Goal: Navigation & Orientation: Find specific page/section

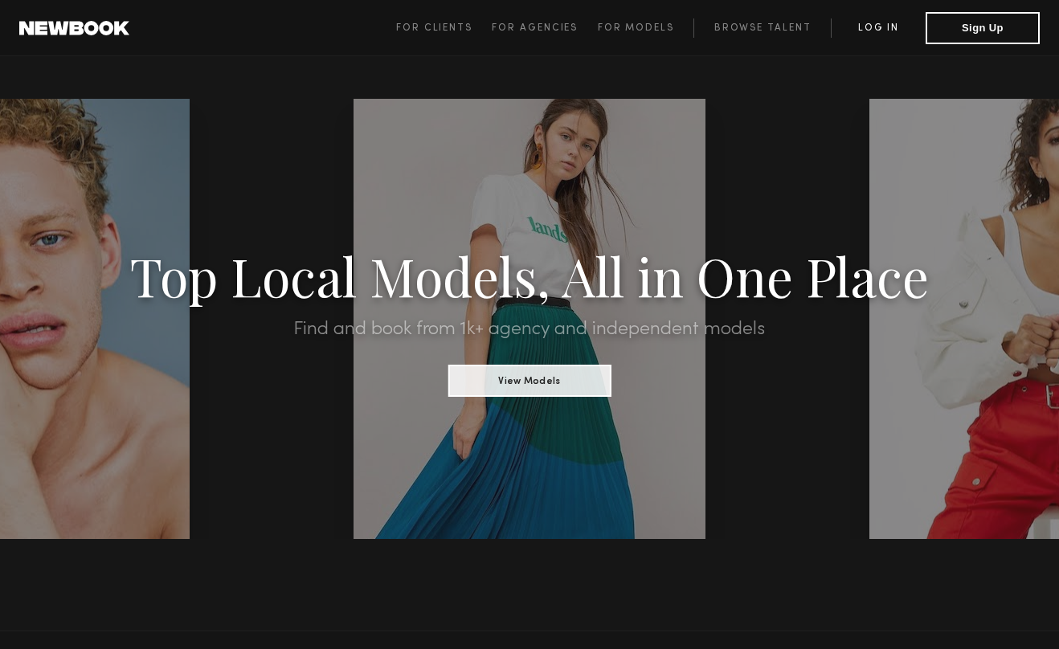
click at [874, 20] on link "Log in" at bounding box center [878, 27] width 95 height 19
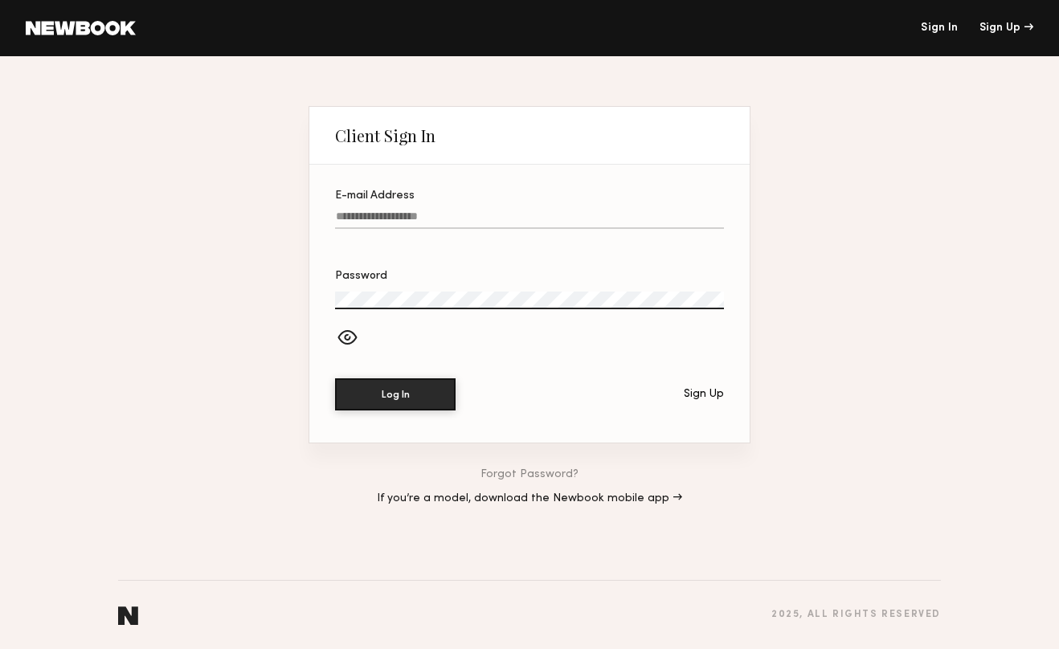
type input "**********"
click at [395, 395] on button "Log In" at bounding box center [395, 395] width 121 height 32
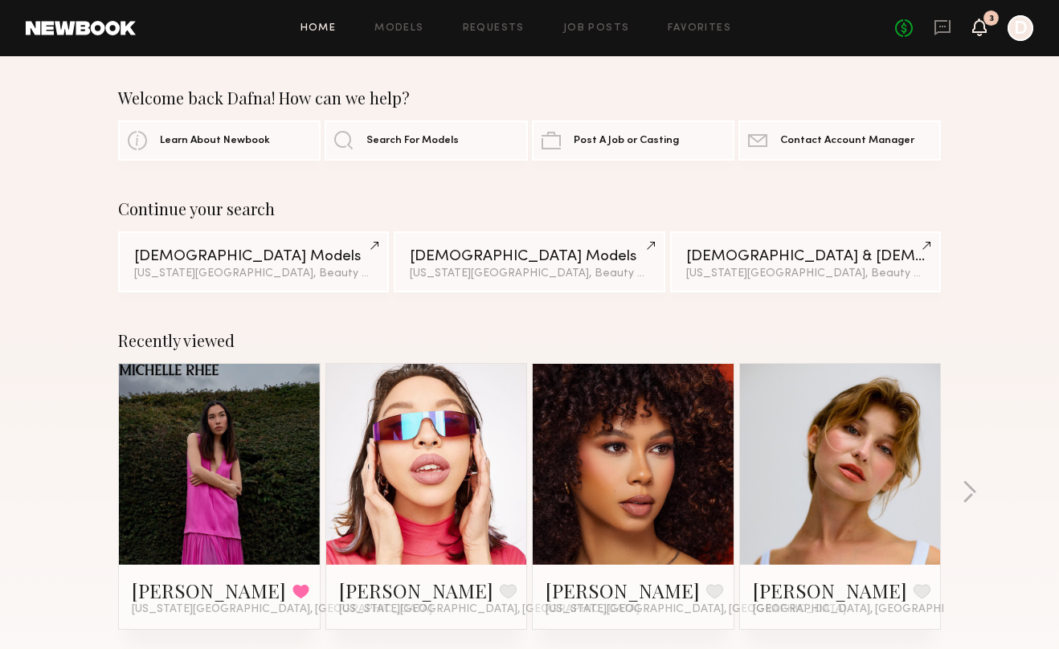
click at [979, 30] on icon at bounding box center [979, 26] width 13 height 11
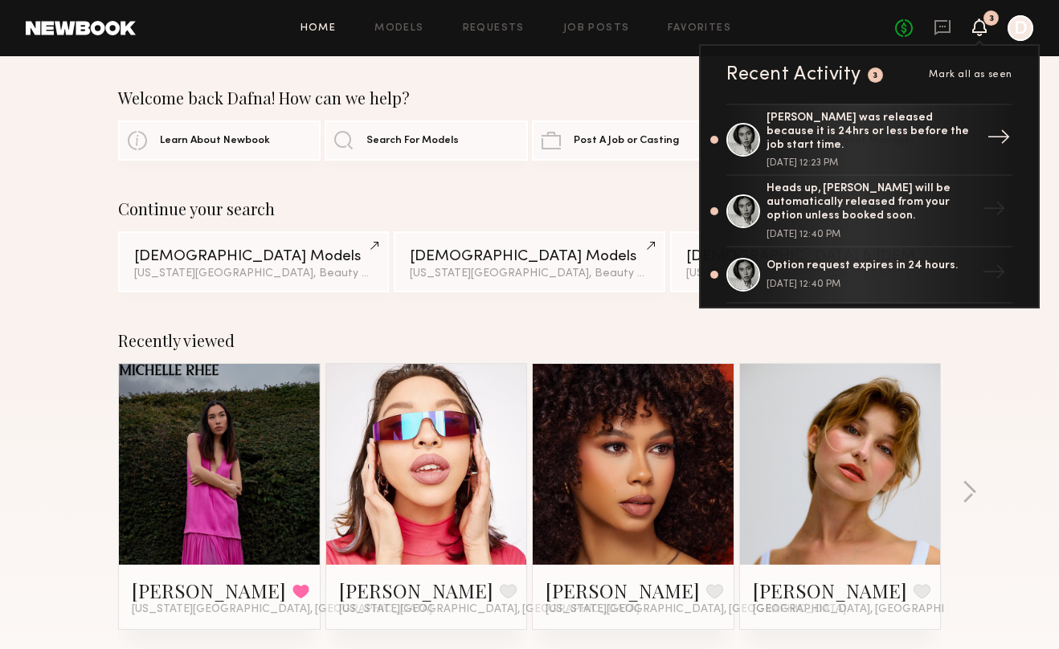
click at [825, 125] on div "[PERSON_NAME] was released because it is 24hrs or less before the job start tim…" at bounding box center [871, 132] width 209 height 40
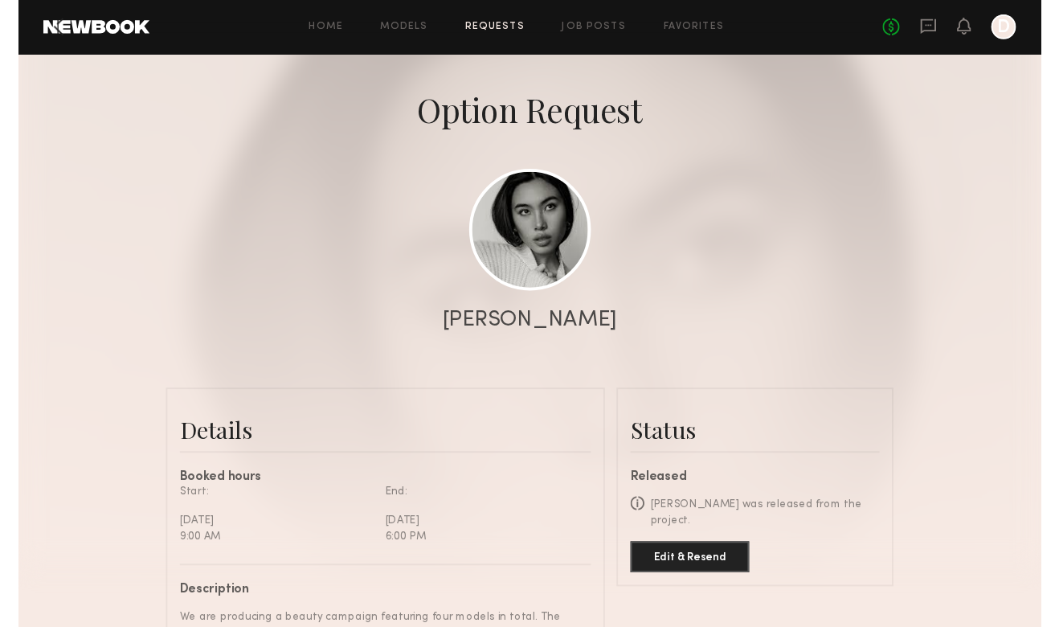
scroll to position [60, 0]
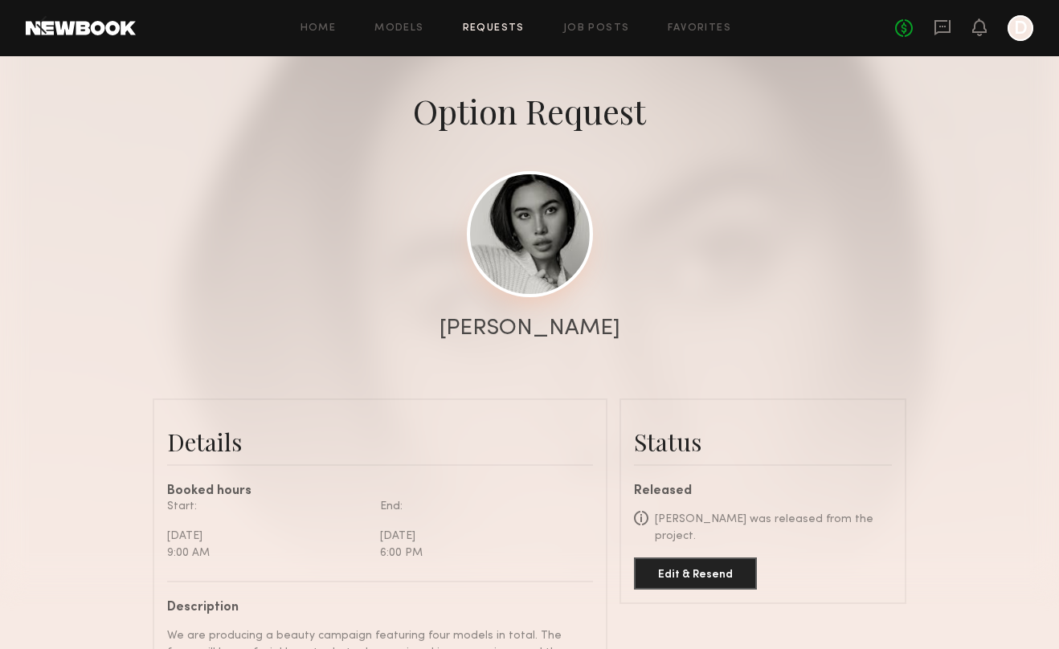
click at [546, 233] on link at bounding box center [530, 234] width 126 height 126
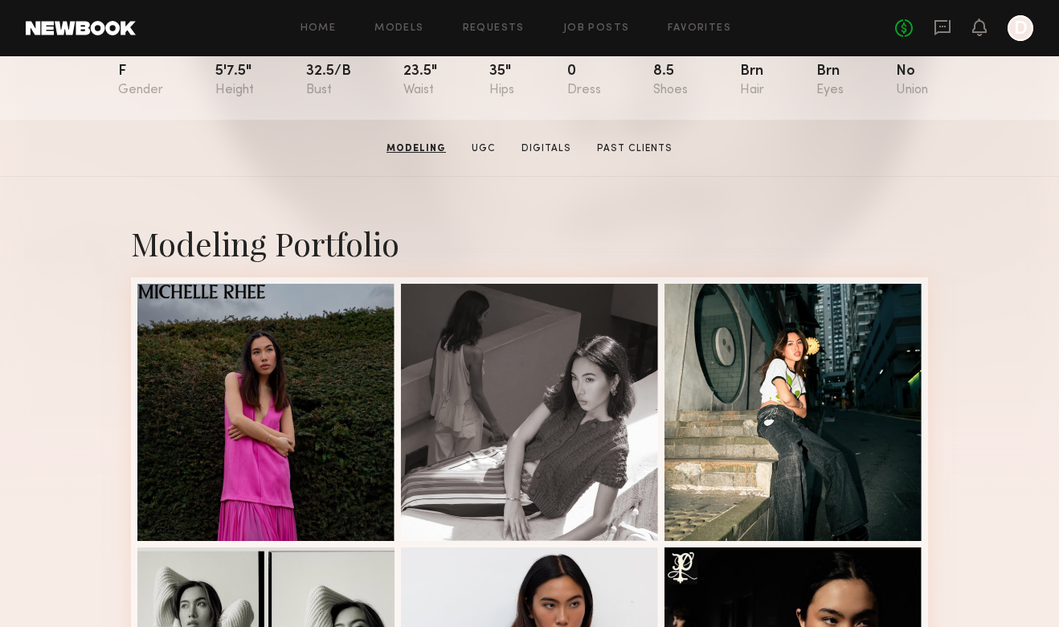
scroll to position [190, 0]
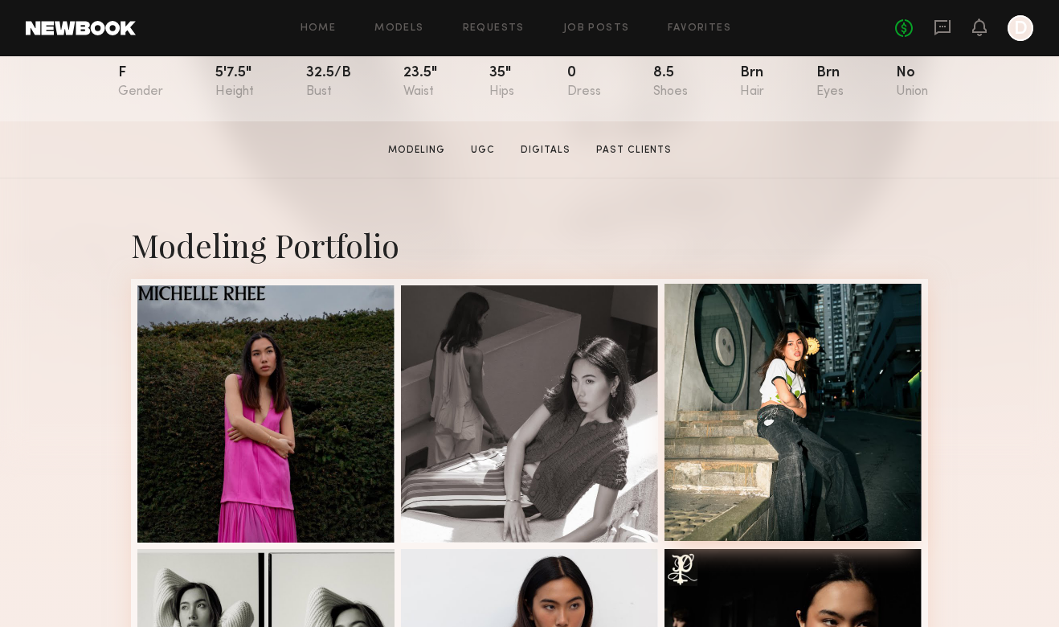
click at [817, 411] on div at bounding box center [793, 412] width 257 height 257
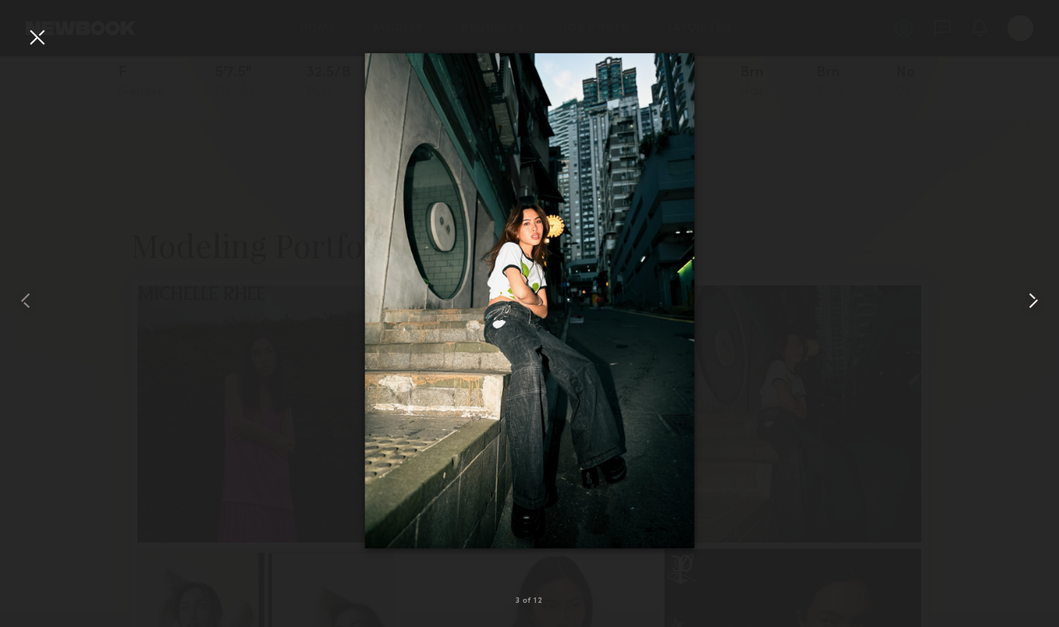
click at [1033, 297] on common-icon at bounding box center [1034, 301] width 26 height 26
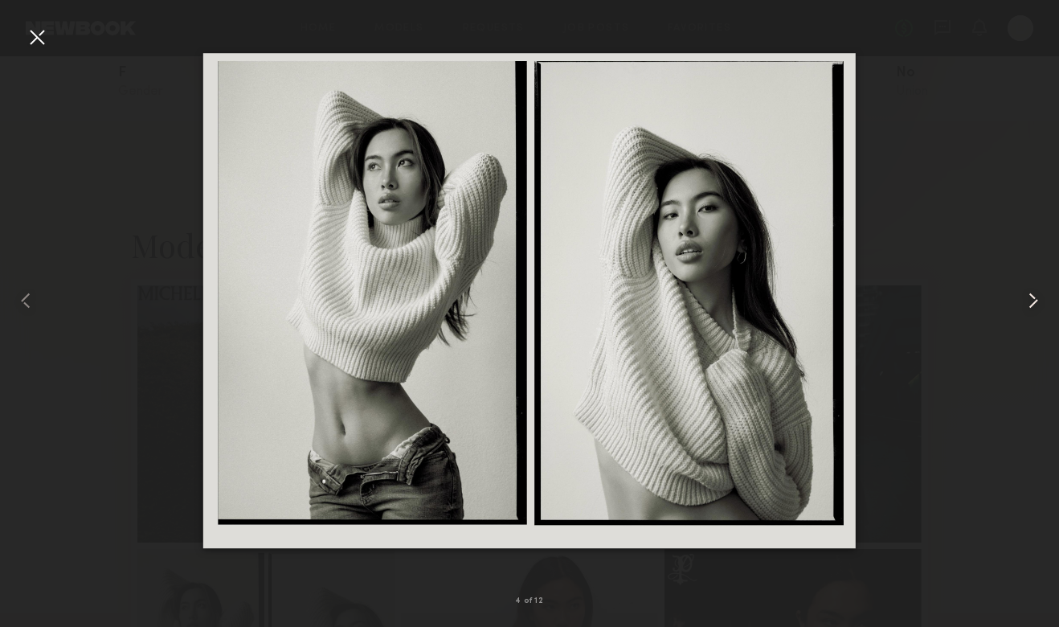
click at [1033, 297] on common-icon at bounding box center [1034, 301] width 26 height 26
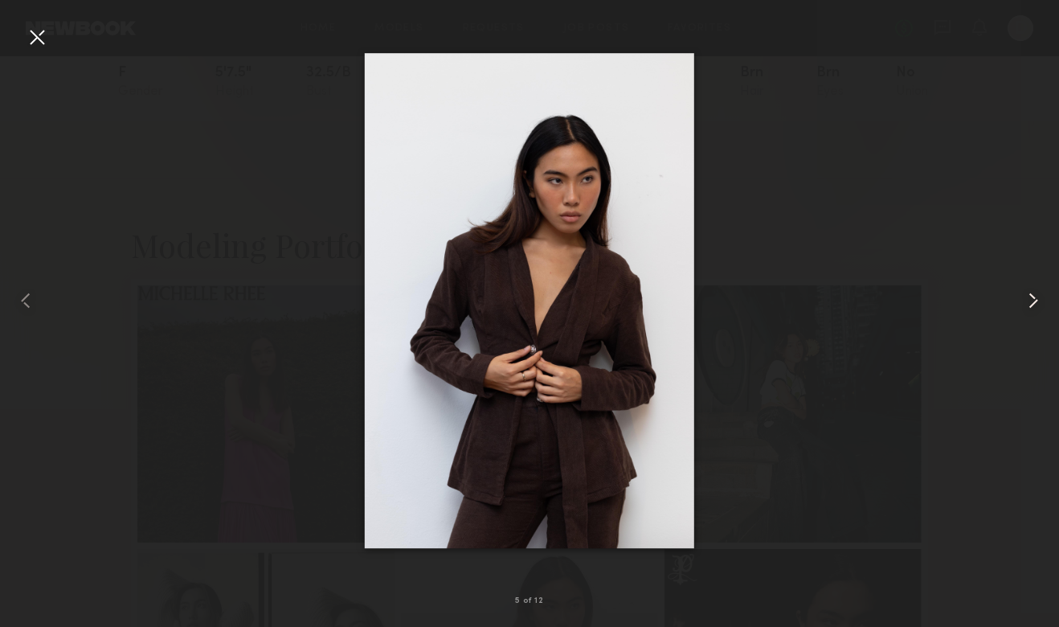
click at [1033, 297] on common-icon at bounding box center [1034, 301] width 26 height 26
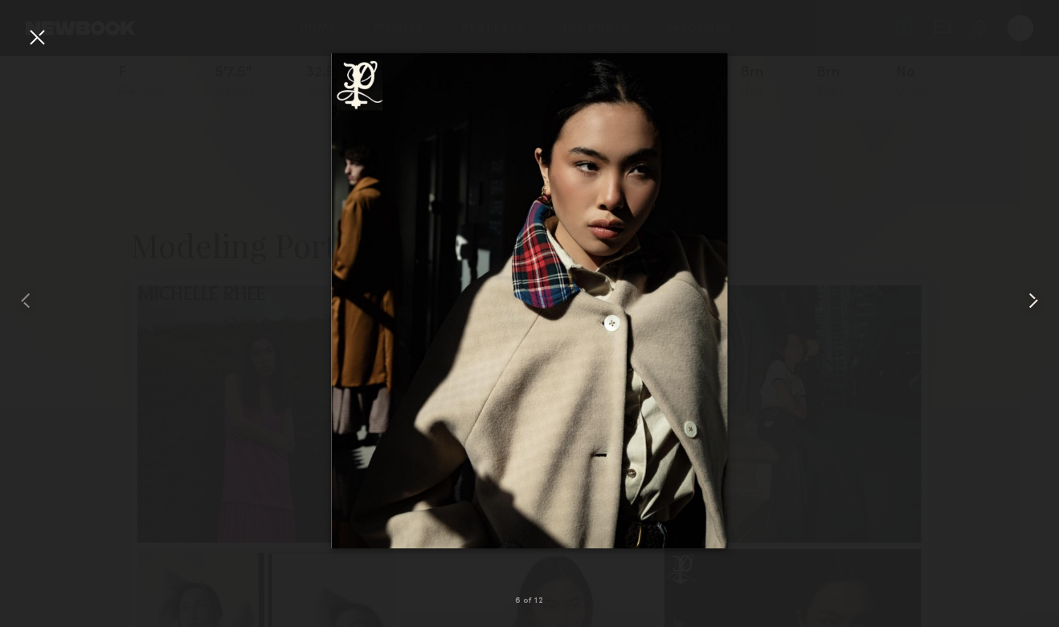
click at [1032, 297] on common-icon at bounding box center [1034, 301] width 26 height 26
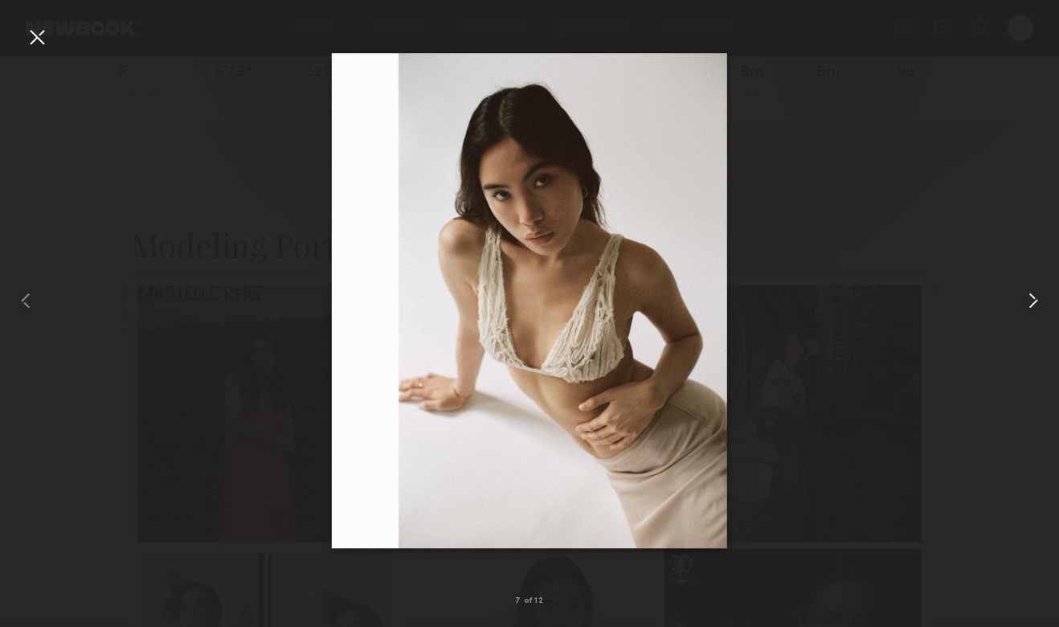
click at [1032, 297] on common-icon at bounding box center [1034, 301] width 26 height 26
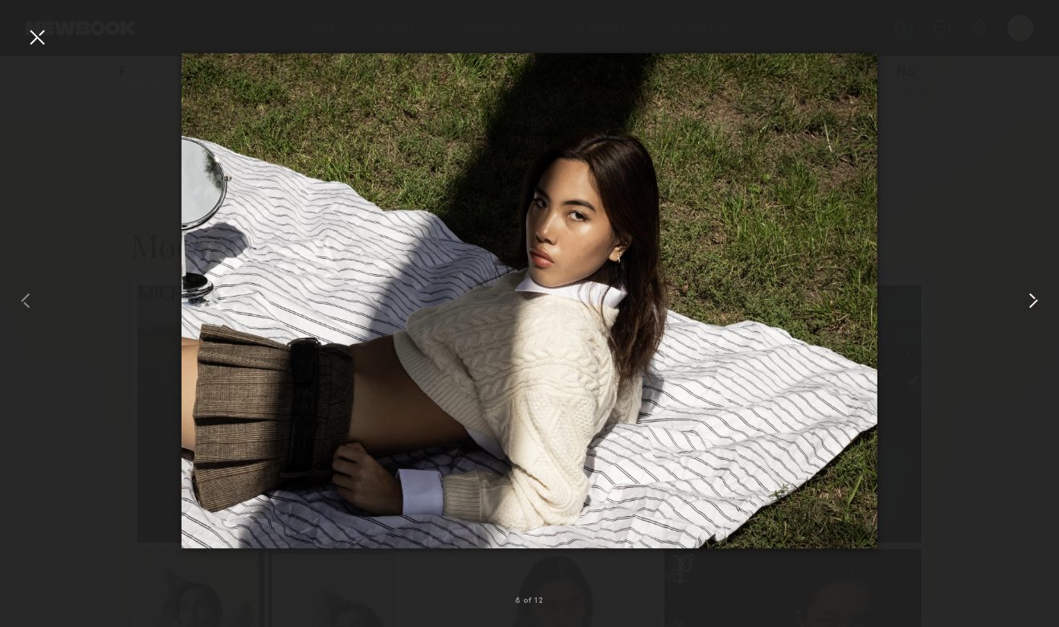
click at [1032, 297] on common-icon at bounding box center [1034, 301] width 26 height 26
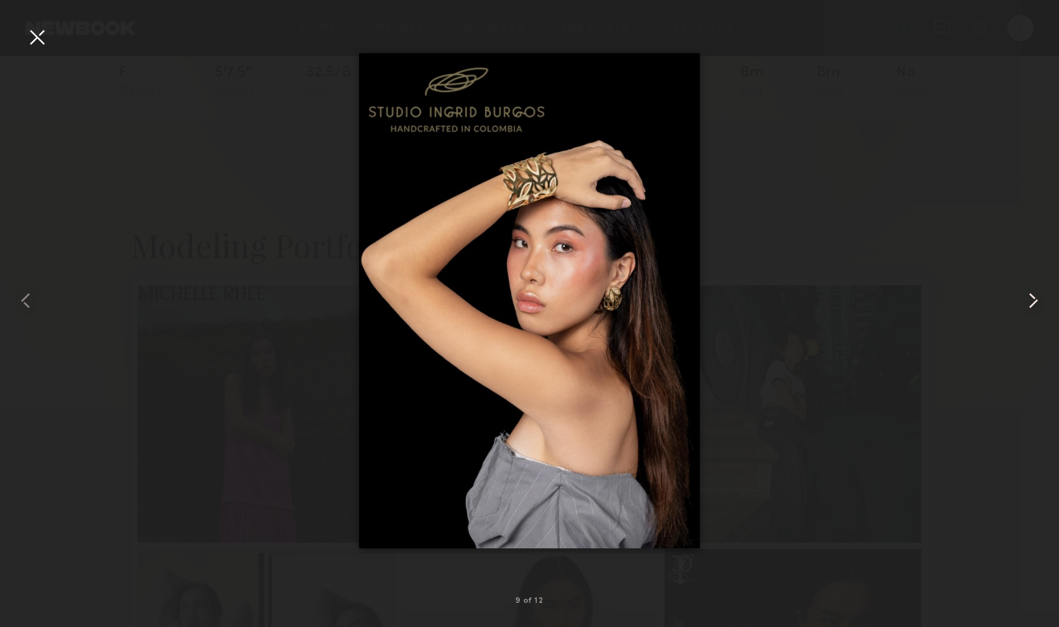
click at [1032, 297] on common-icon at bounding box center [1034, 301] width 26 height 26
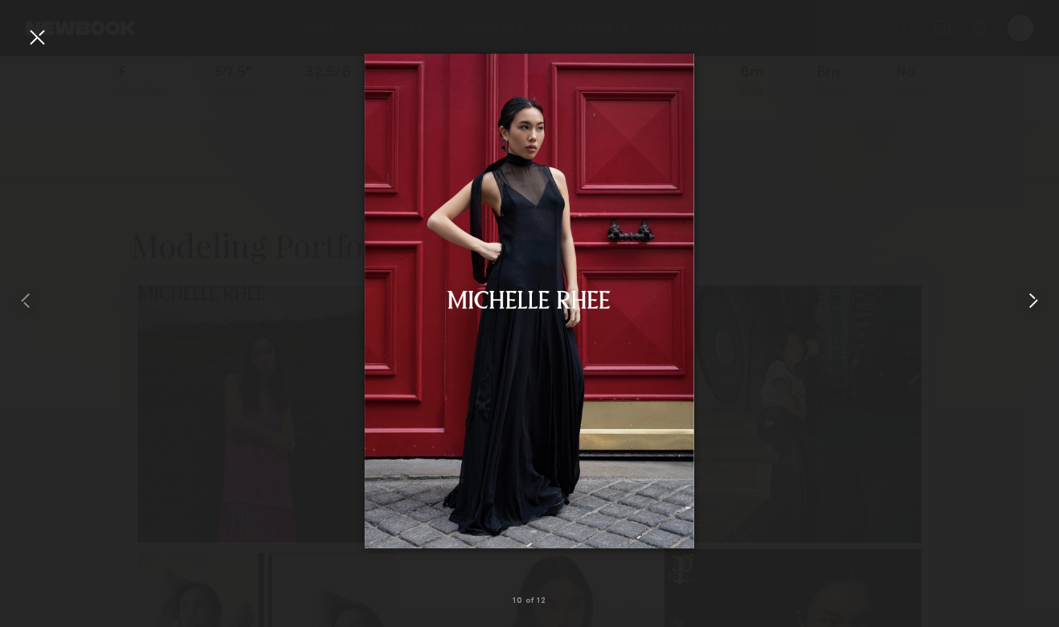
click at [1032, 297] on common-icon at bounding box center [1034, 301] width 26 height 26
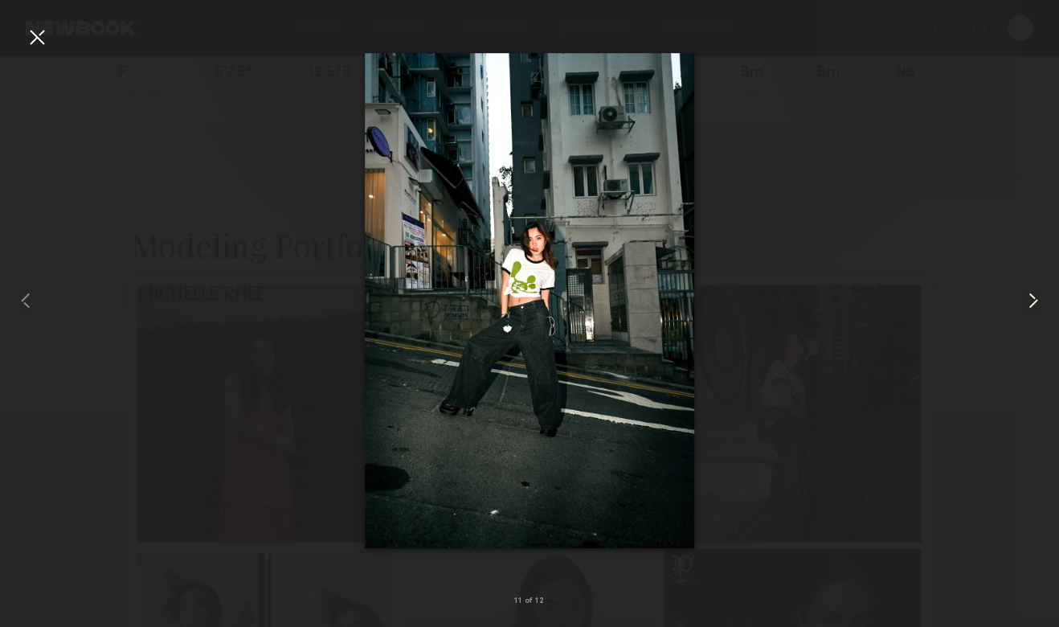
click at [1032, 297] on common-icon at bounding box center [1034, 301] width 26 height 26
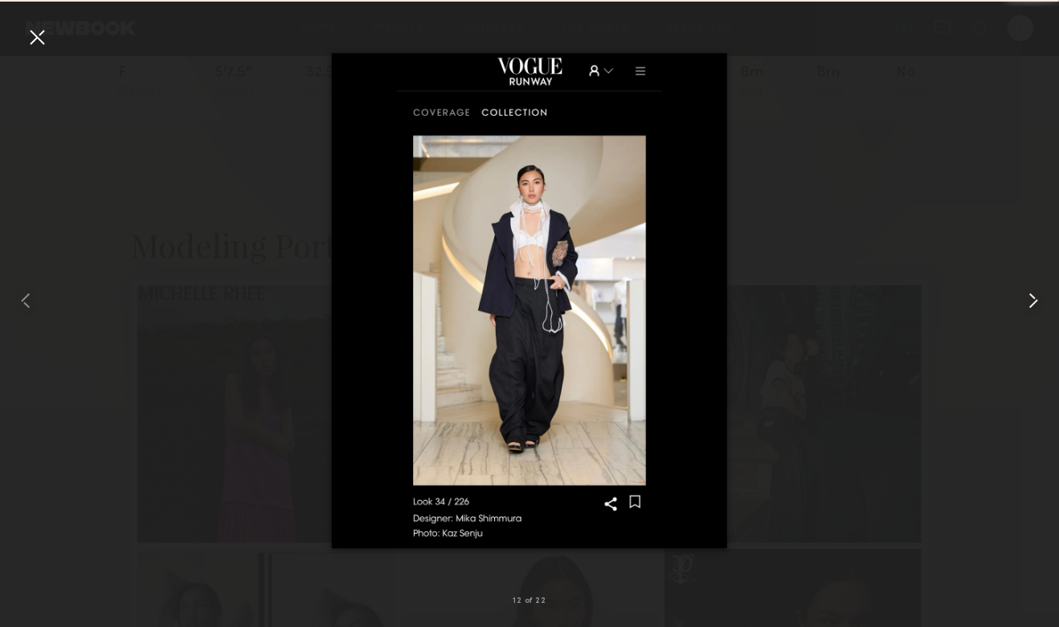
click at [1032, 297] on common-icon at bounding box center [1034, 301] width 26 height 26
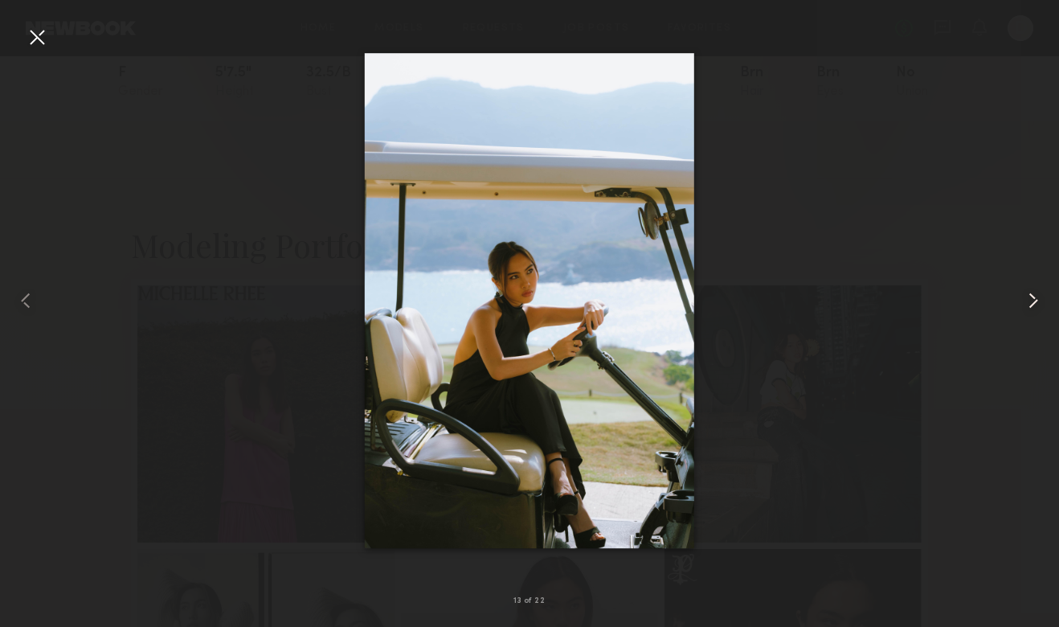
click at [1031, 297] on common-icon at bounding box center [1034, 301] width 26 height 26
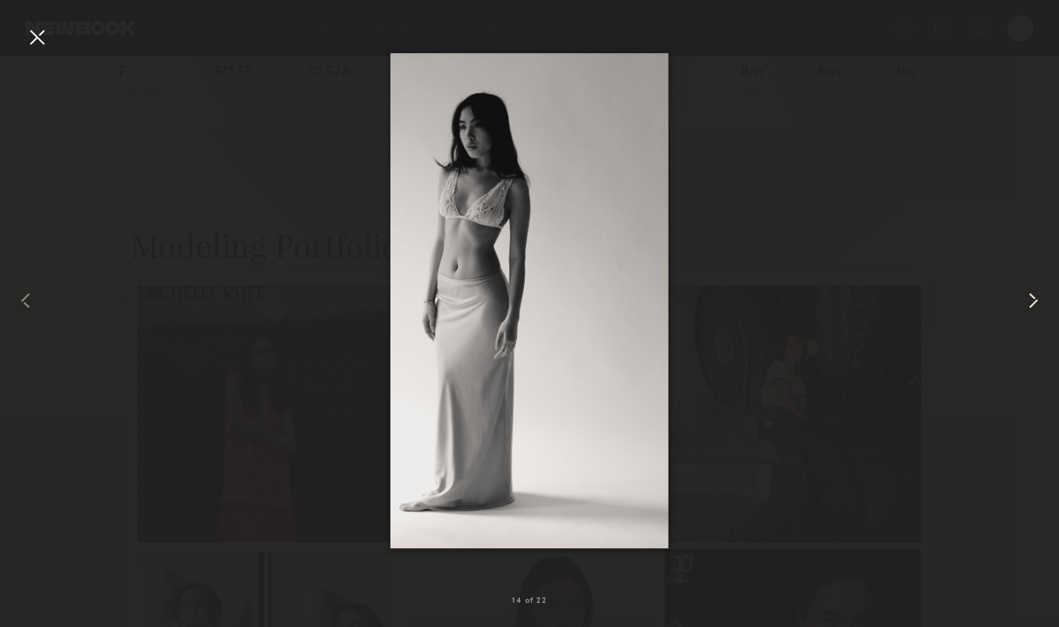
click at [1031, 297] on common-icon at bounding box center [1034, 301] width 26 height 26
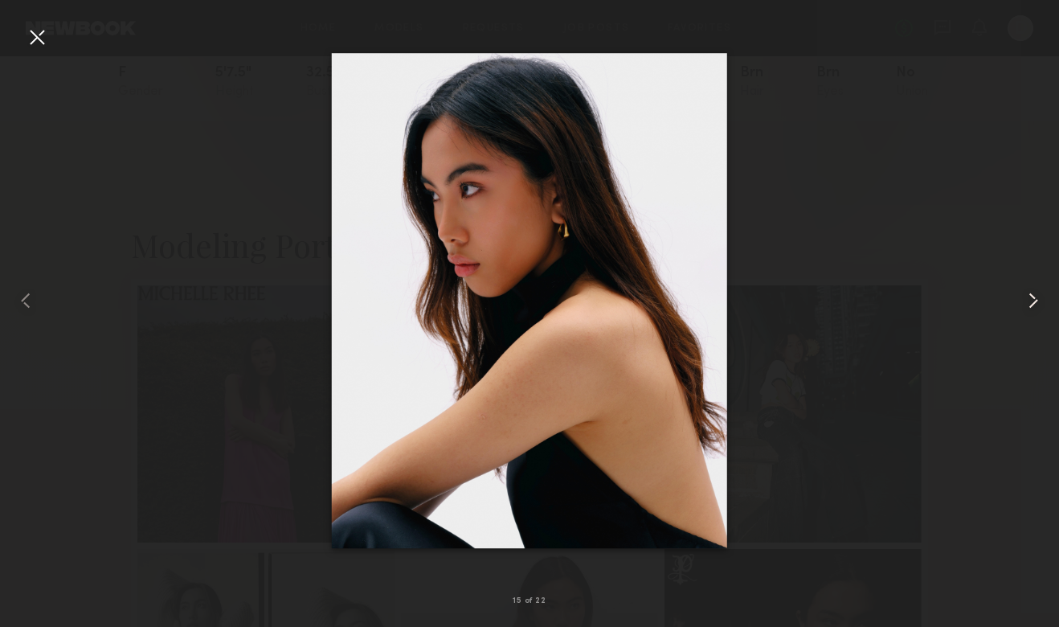
click at [1031, 297] on common-icon at bounding box center [1034, 301] width 26 height 26
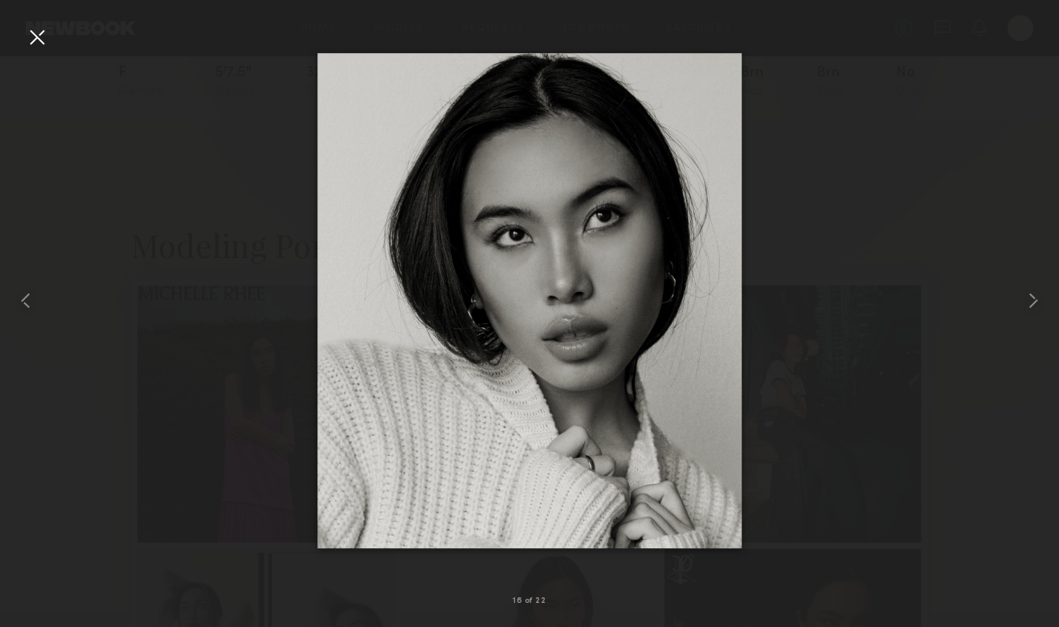
click at [853, 228] on div at bounding box center [529, 301] width 1059 height 550
click at [37, 36] on div at bounding box center [37, 37] width 26 height 26
